Goal: Information Seeking & Learning: Find specific fact

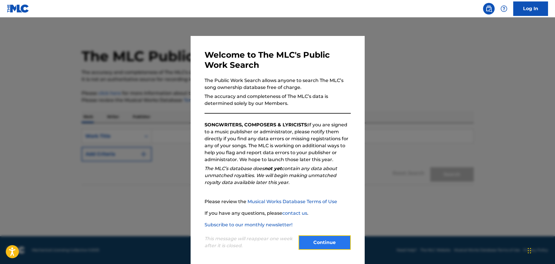
click at [325, 240] on button "Continue" at bounding box center [325, 243] width 52 height 15
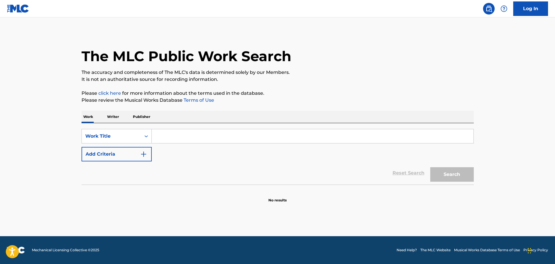
click at [185, 138] on input "Search Form" at bounding box center [313, 136] width 322 height 14
type input "until the light comes"
click at [430, 167] on button "Search" at bounding box center [452, 174] width 44 height 15
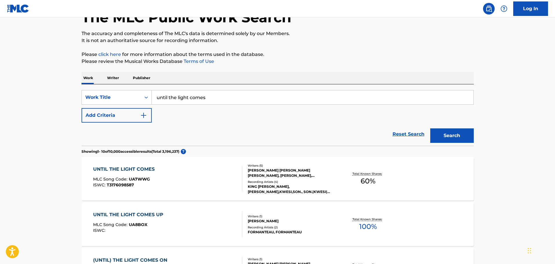
scroll to position [87, 0]
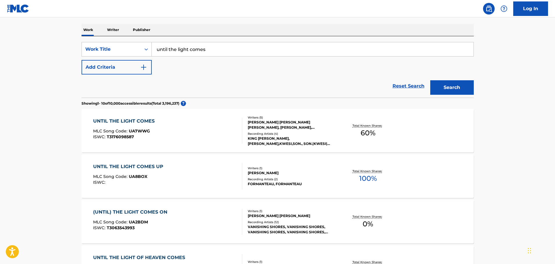
click at [136, 120] on div "UNTIL THE LIGHT COMES" at bounding box center [125, 121] width 64 height 7
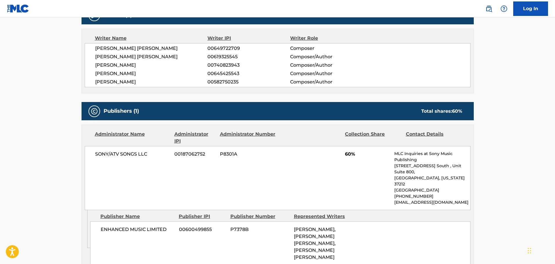
scroll to position [125, 0]
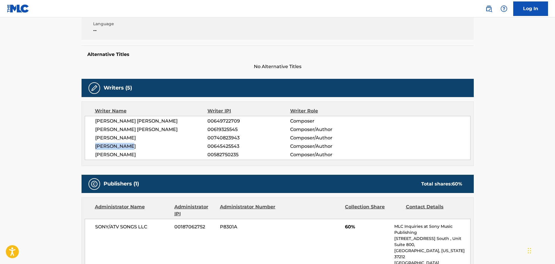
drag, startPoint x: 96, startPoint y: 147, endPoint x: 137, endPoint y: 147, distance: 40.6
click at [137, 147] on span "[PERSON_NAME]" at bounding box center [151, 146] width 113 height 7
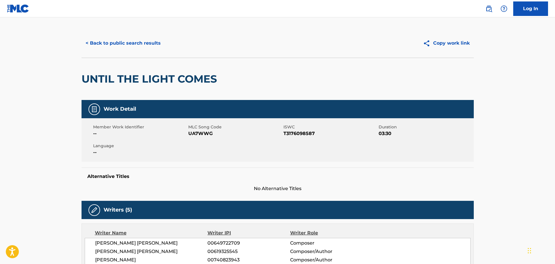
scroll to position [0, 0]
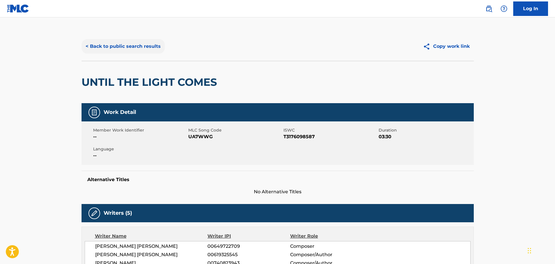
click at [129, 45] on button "< Back to public search results" at bounding box center [123, 46] width 83 height 15
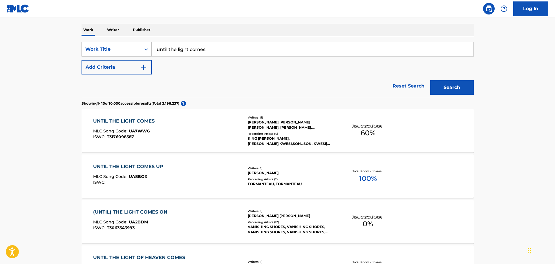
drag, startPoint x: 214, startPoint y: 49, endPoint x: 138, endPoint y: 51, distance: 76.6
click at [138, 51] on div "SearchWithCriteriac8e3cbc9-d3d2-4bd4-aae1-336dfb851e8b Work Title until the lig…" at bounding box center [278, 49] width 392 height 15
type input "p"
type input "a little dose"
click at [440, 90] on button "Search" at bounding box center [452, 87] width 44 height 15
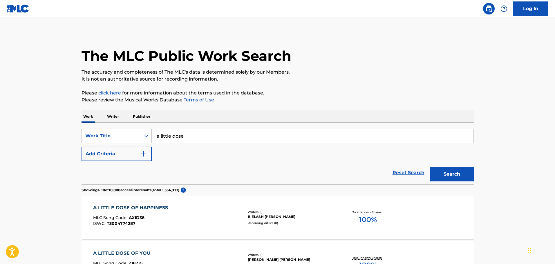
scroll to position [0, 0]
click at [146, 153] on img "Search Form" at bounding box center [143, 154] width 7 height 7
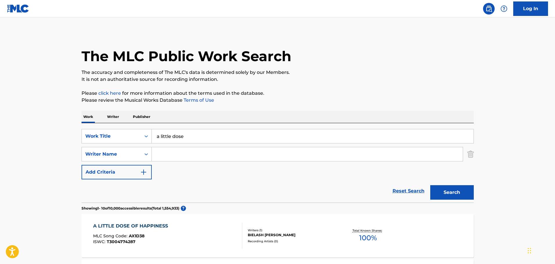
click at [169, 155] on input "Search Form" at bounding box center [307, 154] width 311 height 14
type input "[PERSON_NAME]"
click at [430, 185] on button "Search" at bounding box center [452, 192] width 44 height 15
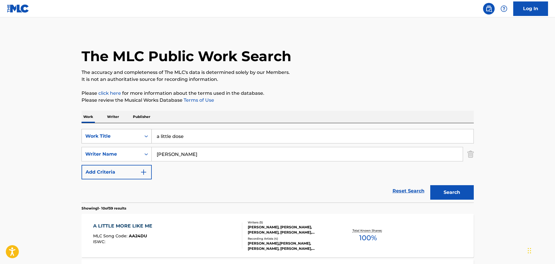
drag, startPoint x: 173, startPoint y: 136, endPoint x: 114, endPoint y: 134, distance: 58.9
click at [114, 134] on div "SearchWithCriteriac8e3cbc9-d3d2-4bd4-aae1-336dfb851e8b Work Title a little dose" at bounding box center [278, 136] width 392 height 15
click at [430, 185] on button "Search" at bounding box center [452, 192] width 44 height 15
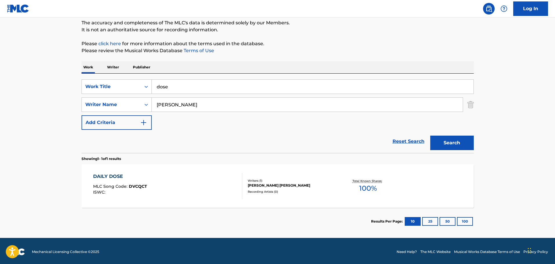
scroll to position [51, 0]
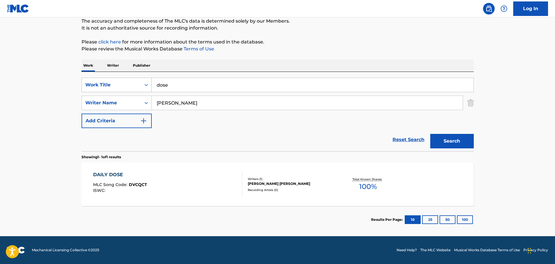
drag, startPoint x: 180, startPoint y: 86, endPoint x: 126, endPoint y: 82, distance: 55.0
click at [126, 82] on div "SearchWithCriteriac8e3cbc9-d3d2-4bd4-aae1-336dfb851e8b Work Title dose" at bounding box center [278, 85] width 392 height 15
type input "[DEMOGRAPHIC_DATA]"
click at [430, 134] on button "Search" at bounding box center [452, 141] width 44 height 15
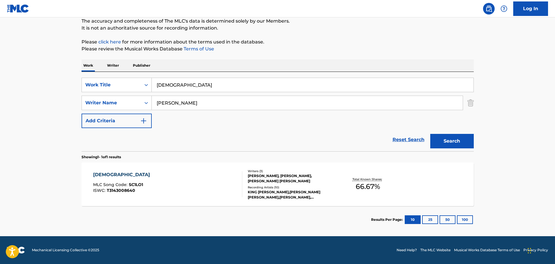
click at [106, 177] on div "[DEMOGRAPHIC_DATA]" at bounding box center [123, 174] width 60 height 7
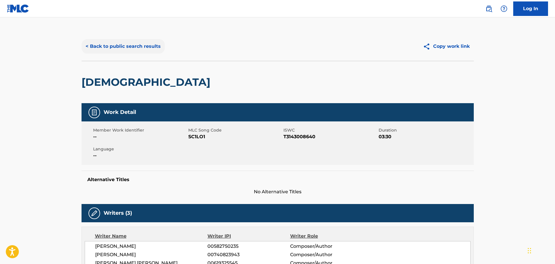
click at [98, 45] on button "< Back to public search results" at bounding box center [123, 46] width 83 height 15
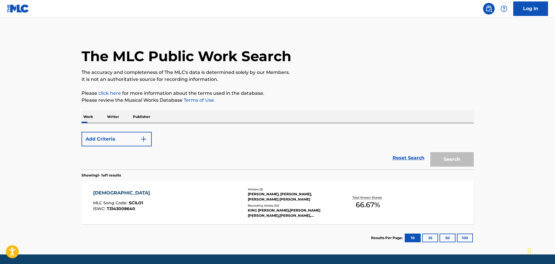
scroll to position [18, 0]
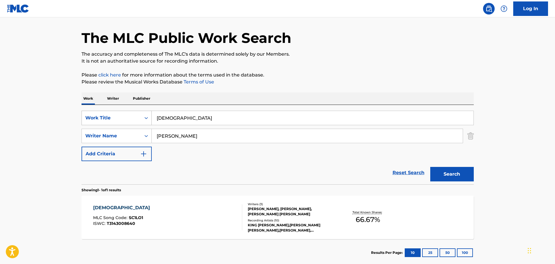
drag, startPoint x: 190, startPoint y: 118, endPoint x: 82, endPoint y: 120, distance: 107.6
click at [83, 120] on div "SearchWithCriteriac8e3cbc9-d3d2-4bd4-aae1-336dfb851e8b Work Title shabba" at bounding box center [278, 118] width 392 height 15
click at [430, 167] on button "Search" at bounding box center [452, 174] width 44 height 15
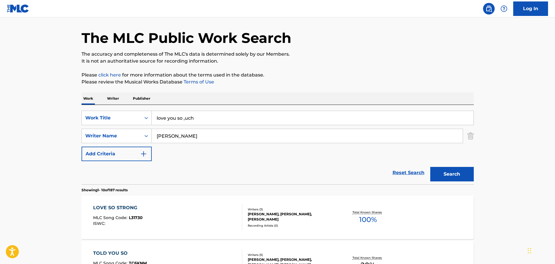
drag, startPoint x: 198, startPoint y: 119, endPoint x: 184, endPoint y: 119, distance: 14.5
click at [184, 119] on input "love you so ,uch" at bounding box center [313, 118] width 322 height 14
type input "love you so much"
click at [430, 167] on button "Search" at bounding box center [452, 174] width 44 height 15
click at [142, 155] on img "Search Form" at bounding box center [143, 154] width 7 height 7
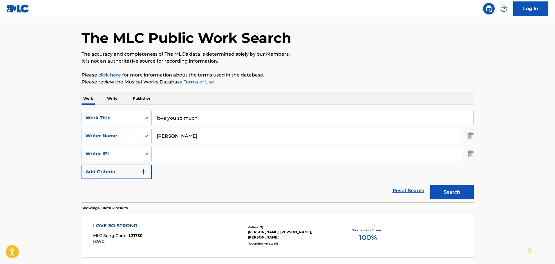
click at [162, 152] on input "Search Form" at bounding box center [307, 154] width 311 height 14
click at [467, 153] on img "Search Form" at bounding box center [470, 154] width 6 height 15
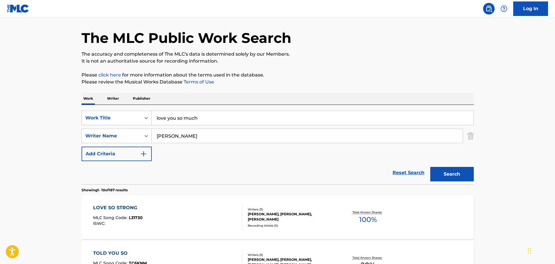
drag, startPoint x: 216, startPoint y: 136, endPoint x: 152, endPoint y: 135, distance: 63.8
click at [152, 135] on input "[PERSON_NAME]" at bounding box center [307, 136] width 311 height 14
paste input "[PERSON_NAME]"
type input "[PERSON_NAME]"
click at [430, 167] on button "Search" at bounding box center [452, 174] width 44 height 15
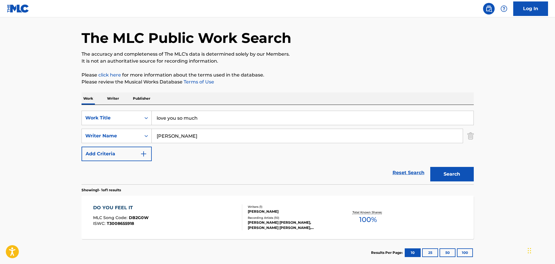
click at [125, 209] on div "DO YOU FEEL IT" at bounding box center [120, 208] width 55 height 7
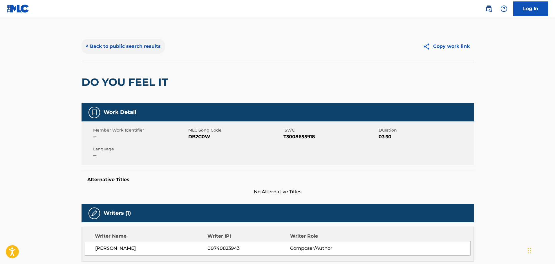
click at [109, 47] on button "< Back to public search results" at bounding box center [123, 46] width 83 height 15
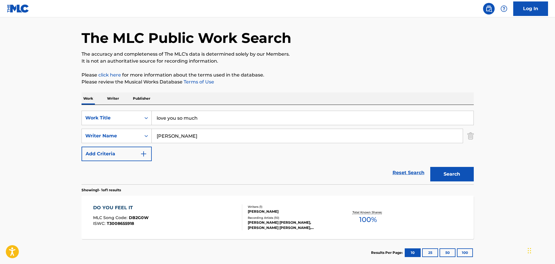
drag, startPoint x: 207, startPoint y: 117, endPoint x: 83, endPoint y: 109, distance: 124.1
click at [83, 109] on div "SearchWithCriteriac8e3cbc9-d3d2-4bd4-aae1-336dfb851e8b Work Title love you so m…" at bounding box center [278, 144] width 392 height 79
click at [430, 167] on button "Search" at bounding box center [452, 174] width 44 height 15
drag, startPoint x: 185, startPoint y: 120, endPoint x: 127, endPoint y: 118, distance: 57.8
click at [127, 118] on div "SearchWithCriteriac8e3cbc9-d3d2-4bd4-aae1-336dfb851e8b Work Title just fine" at bounding box center [278, 118] width 392 height 15
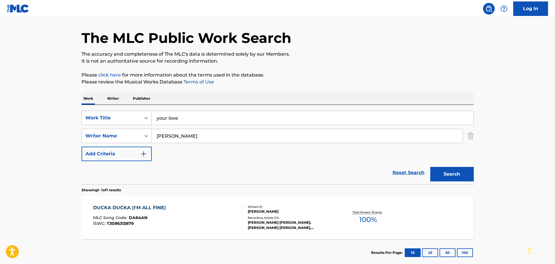
type input "your love"
click at [430, 167] on button "Search" at bounding box center [452, 174] width 44 height 15
